Goal: Transaction & Acquisition: Purchase product/service

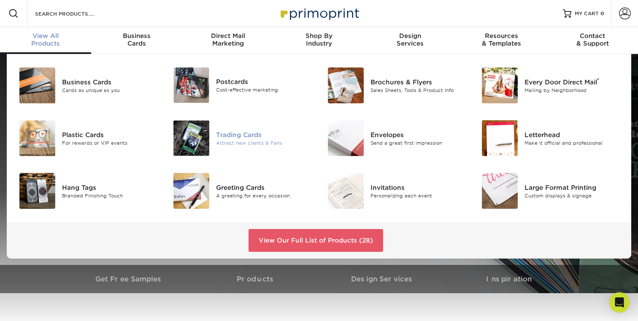
click at [239, 136] on div "Trading Cards" at bounding box center [264, 134] width 97 height 9
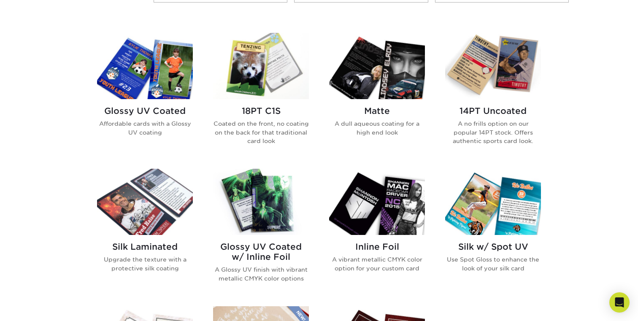
scroll to position [395, 0]
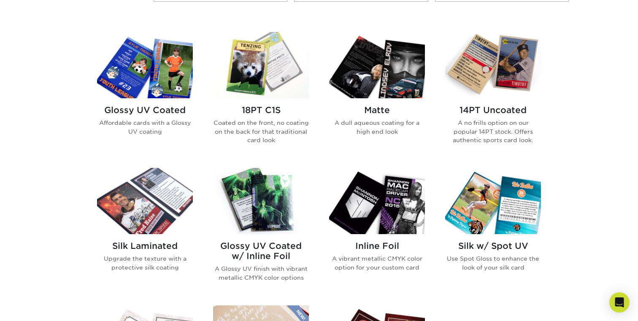
click at [254, 200] on img at bounding box center [261, 201] width 96 height 66
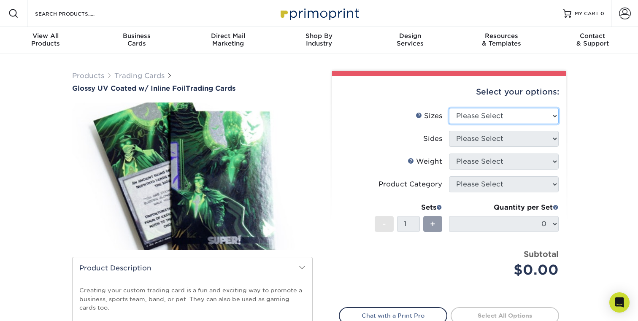
click at [482, 115] on select "Please Select 2.5" x 3.5"" at bounding box center [504, 116] width 110 height 16
select select "2.50x3.50"
click at [449, 108] on select "Please Select 2.5" x 3.5"" at bounding box center [504, 116] width 110 height 16
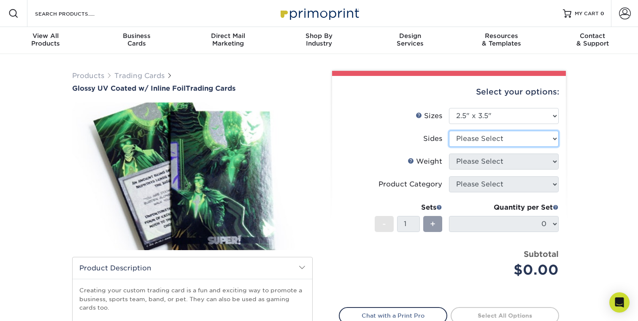
click at [478, 139] on select "Please Select Print Both Sides - Foil Back Only Print Both Sides - Foil Both Si…" at bounding box center [504, 139] width 110 height 16
select select "e9e9dfb3-fba1-4d60-972c-fd9ca5904d33"
click at [449, 131] on select "Please Select Print Both Sides - Foil Back Only Print Both Sides - Foil Both Si…" at bounding box center [504, 139] width 110 height 16
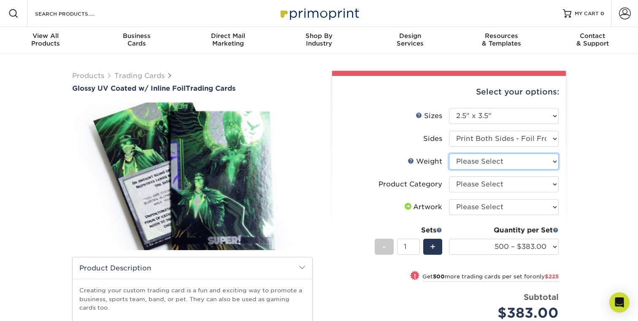
click at [500, 168] on select "Please Select 16PT" at bounding box center [504, 162] width 110 height 16
select select "16PT"
click at [449, 154] on select "Please Select 16PT" at bounding box center [504, 162] width 110 height 16
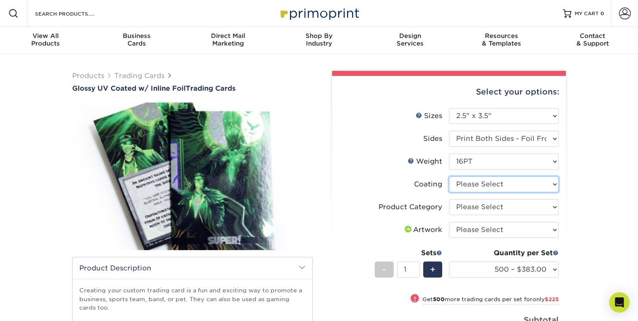
click at [508, 183] on select at bounding box center [504, 185] width 110 height 16
click at [449, 177] on select at bounding box center [504, 185] width 110 height 16
click at [508, 183] on select at bounding box center [504, 185] width 110 height 16
select select "ae367451-b2b8-45df-a344-0f05b6a12993"
click at [449, 177] on select at bounding box center [504, 185] width 110 height 16
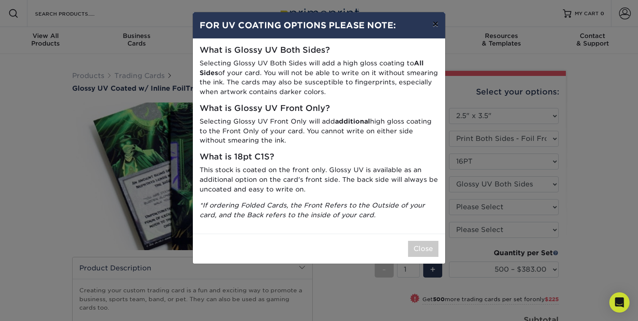
click at [435, 26] on button "×" at bounding box center [435, 24] width 19 height 24
